Goal: Information Seeking & Learning: Learn about a topic

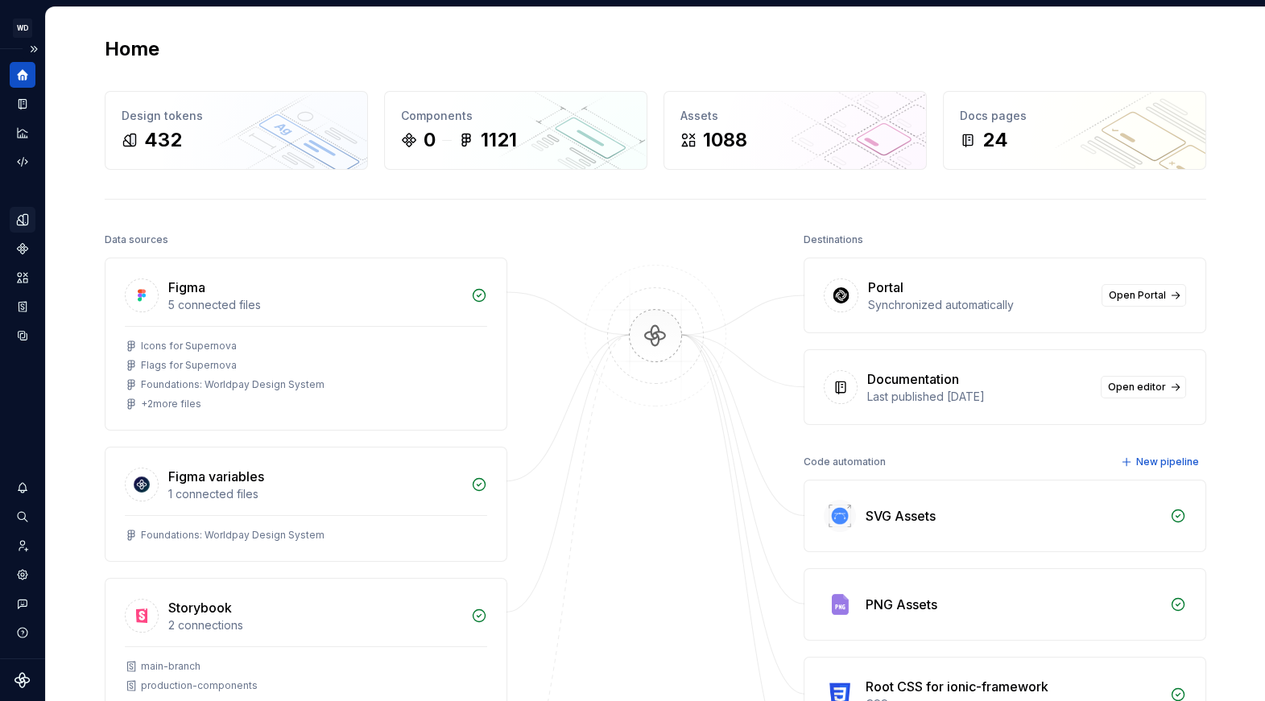
click at [22, 221] on icon "Design tokens" at bounding box center [22, 220] width 14 height 14
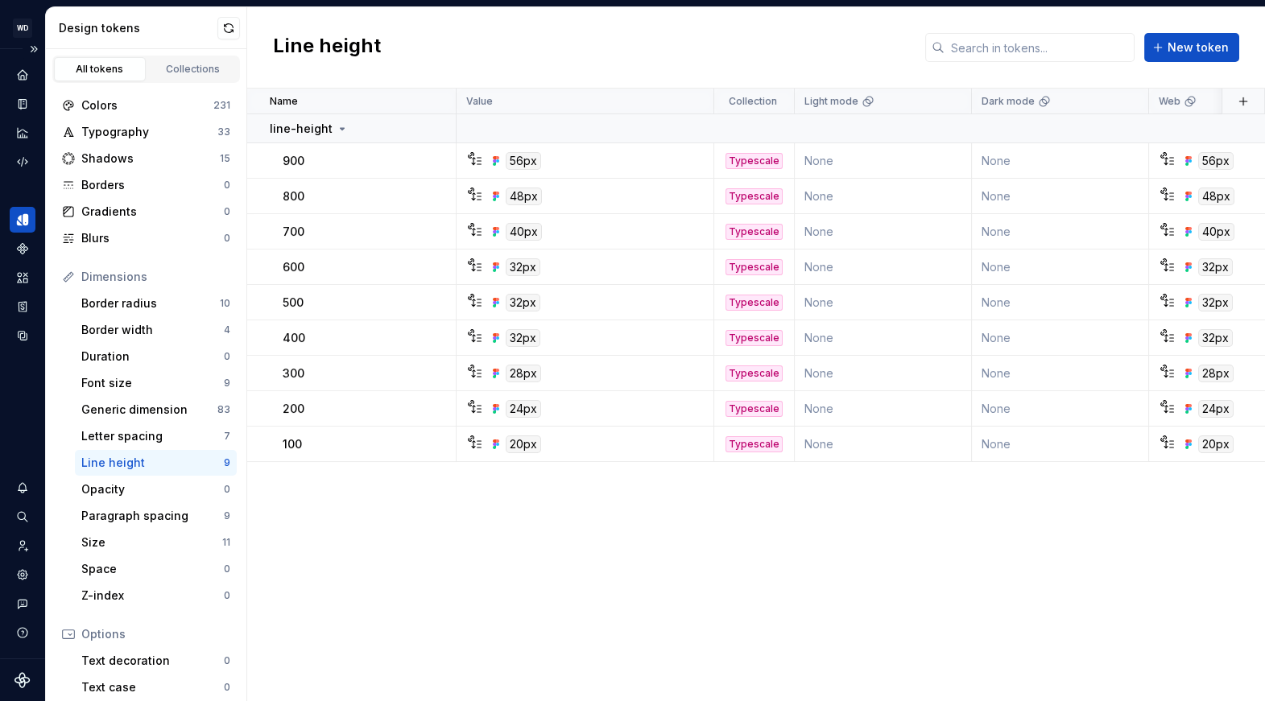
click at [529, 592] on div "Name Value Collection Light mode Dark mode Web Worldpay ION CSS Properties CSS …" at bounding box center [756, 395] width 1018 height 613
click at [27, 109] on icon "Documentation" at bounding box center [22, 104] width 14 height 14
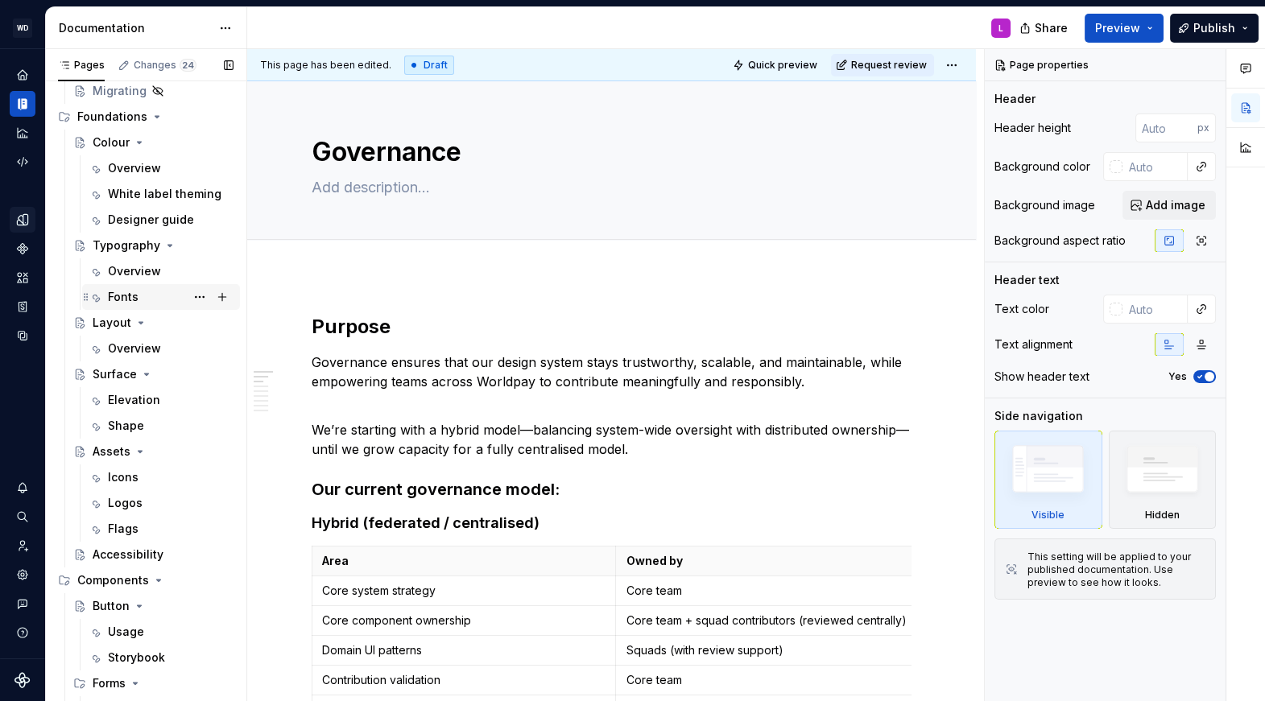
scroll to position [312, 0]
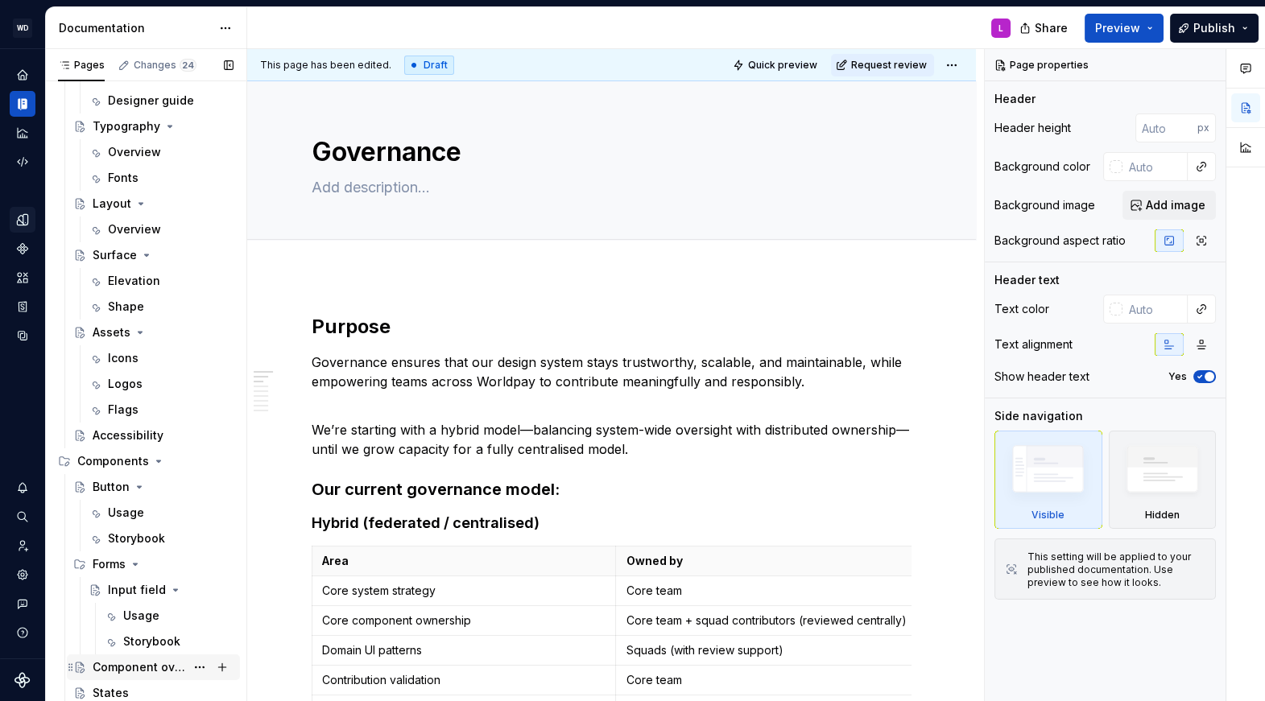
click at [131, 664] on div "Component overview" at bounding box center [139, 668] width 93 height 16
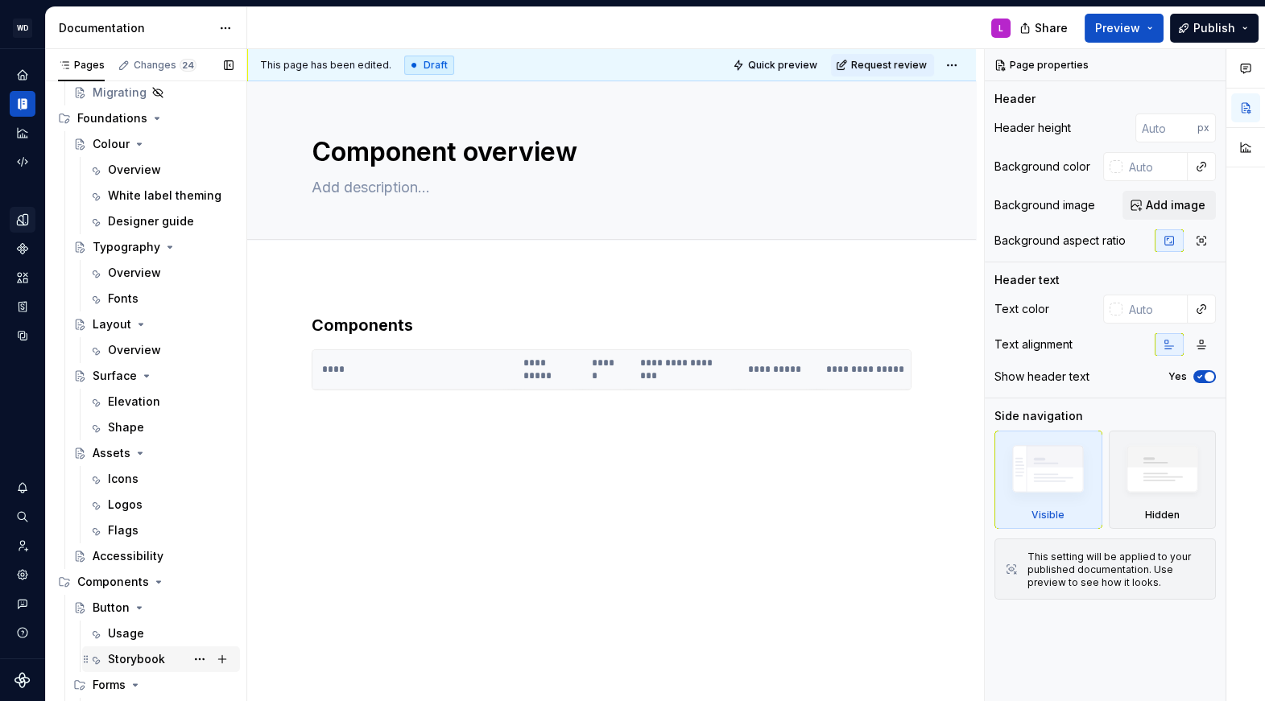
scroll to position [312, 0]
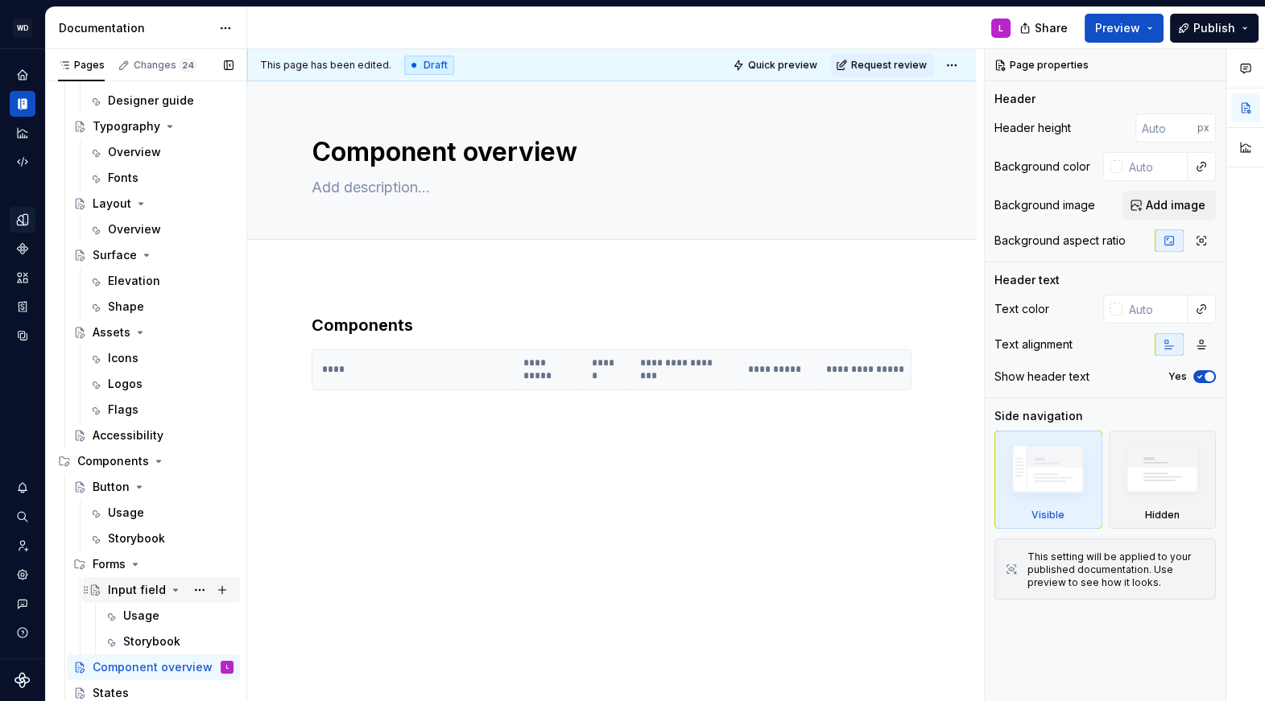
click at [122, 588] on div "Input field" at bounding box center [137, 590] width 58 height 16
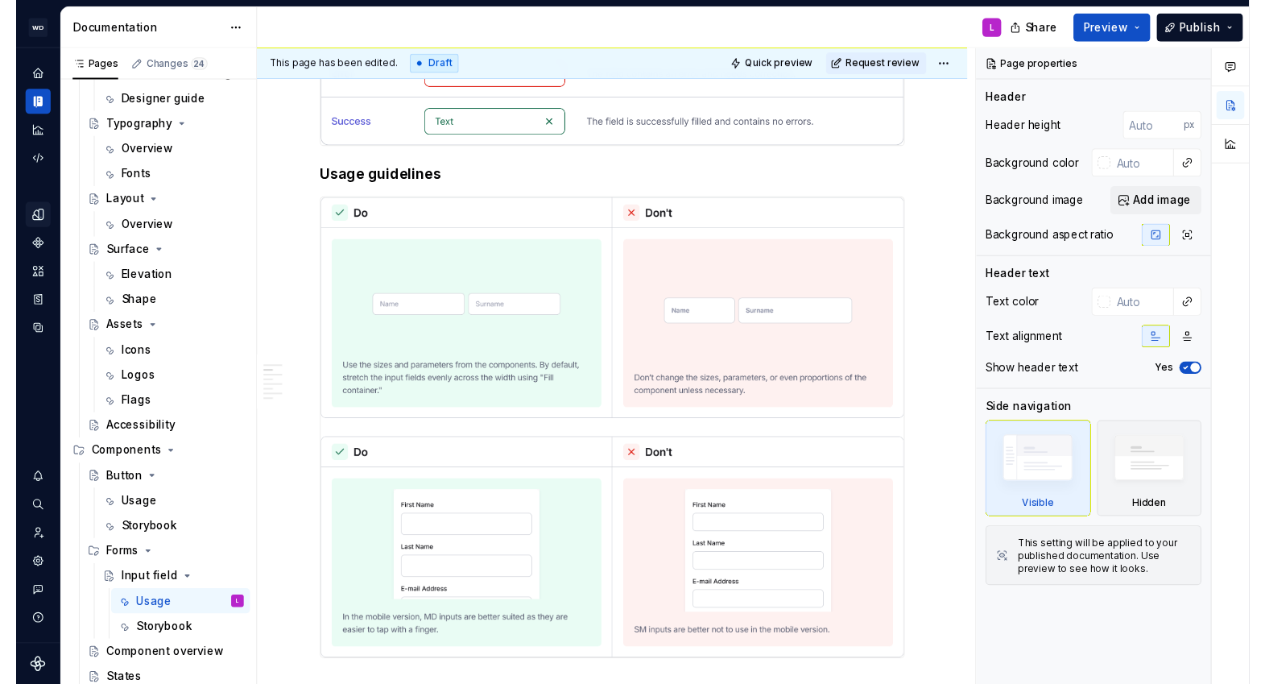
scroll to position [1243, 0]
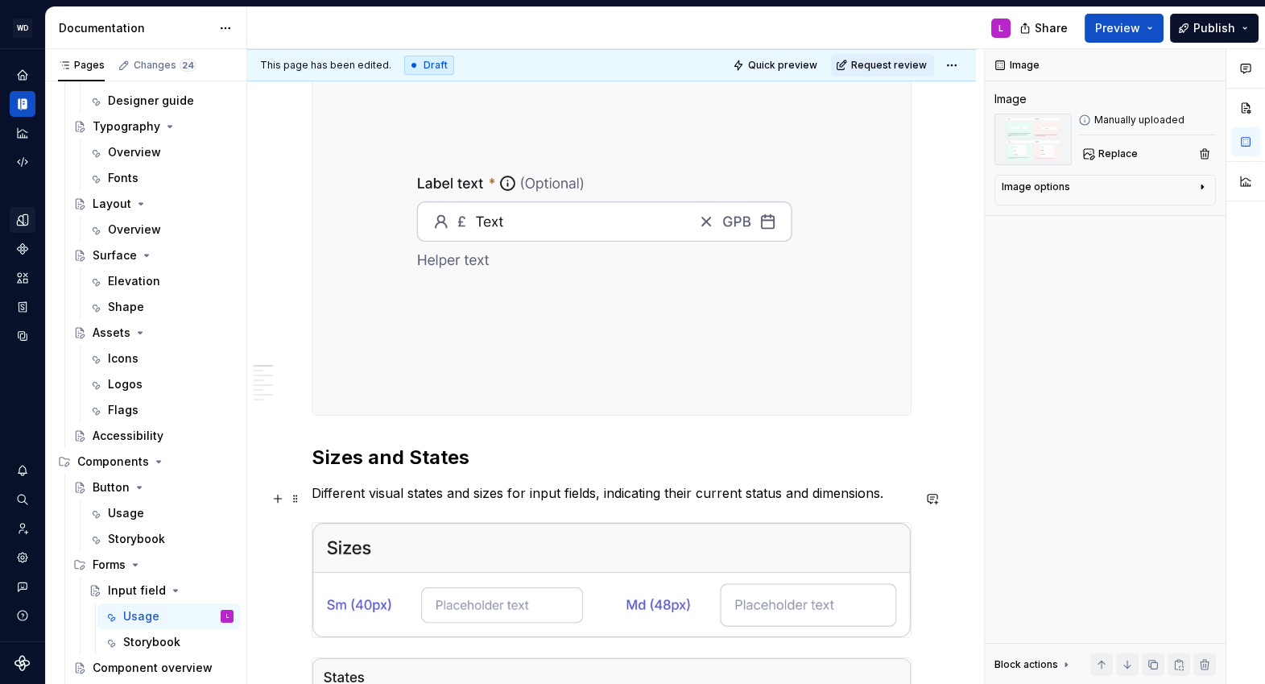
scroll to position [330, 0]
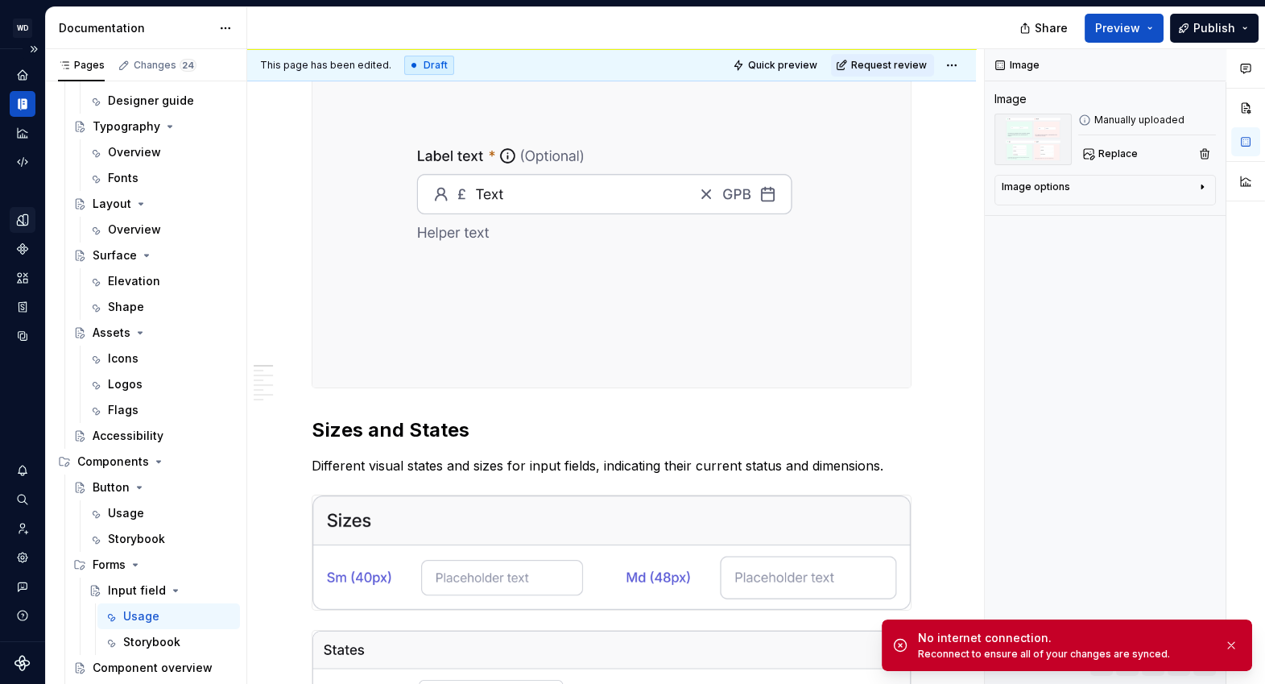
type textarea "*"
